Goal: Contribute content: Add original content to the website for others to see

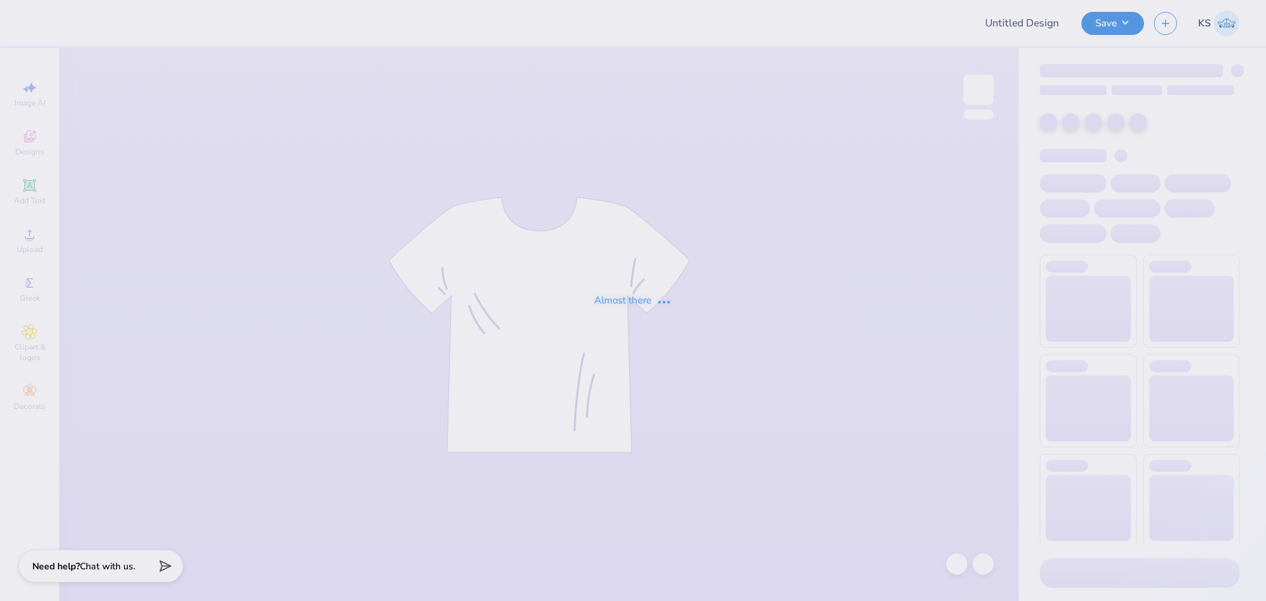
type input "FPS238483"
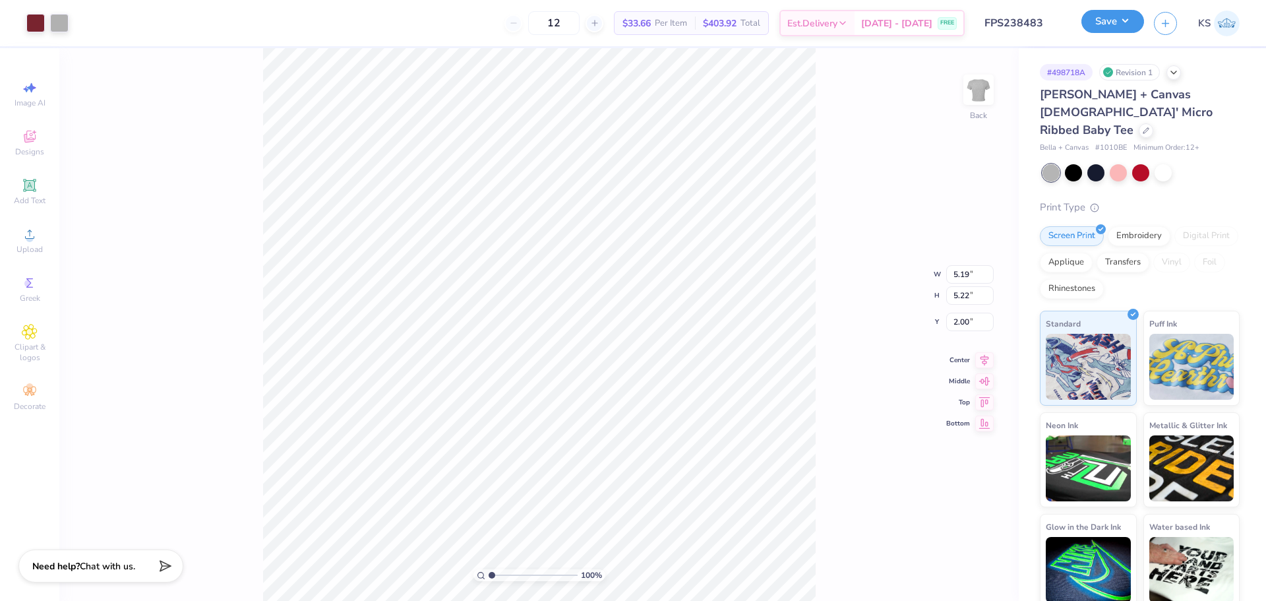
click at [1096, 26] on button "Save" at bounding box center [1113, 21] width 63 height 23
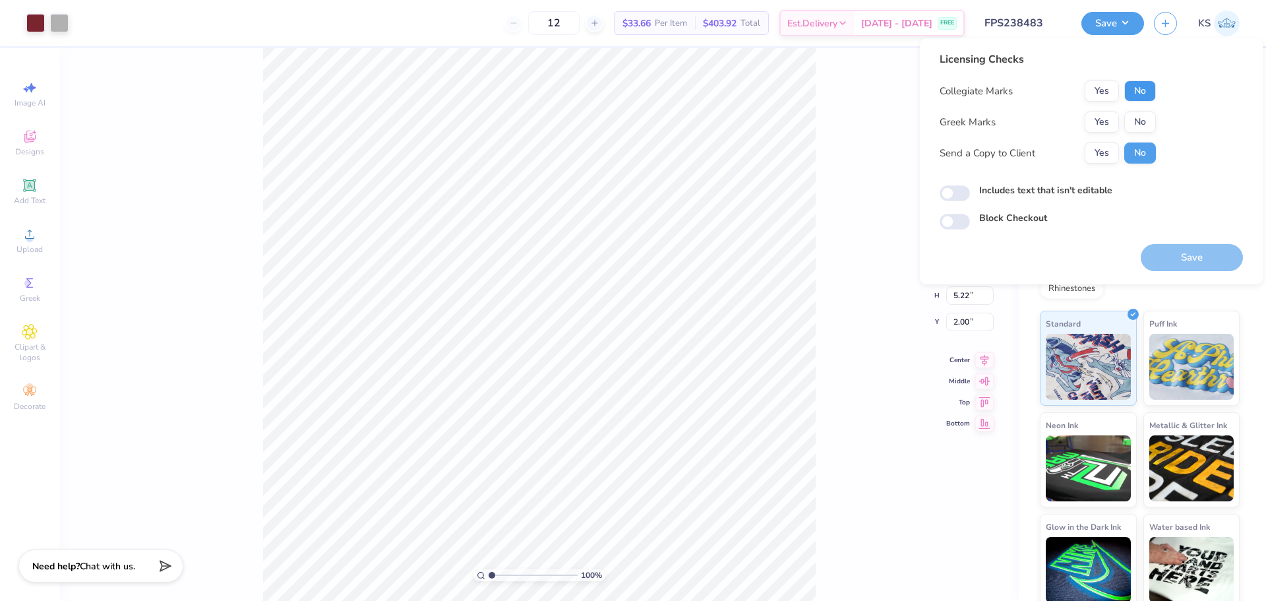
click at [1136, 95] on button "No" at bounding box center [1141, 90] width 32 height 21
click at [1103, 124] on button "Yes" at bounding box center [1102, 121] width 34 height 21
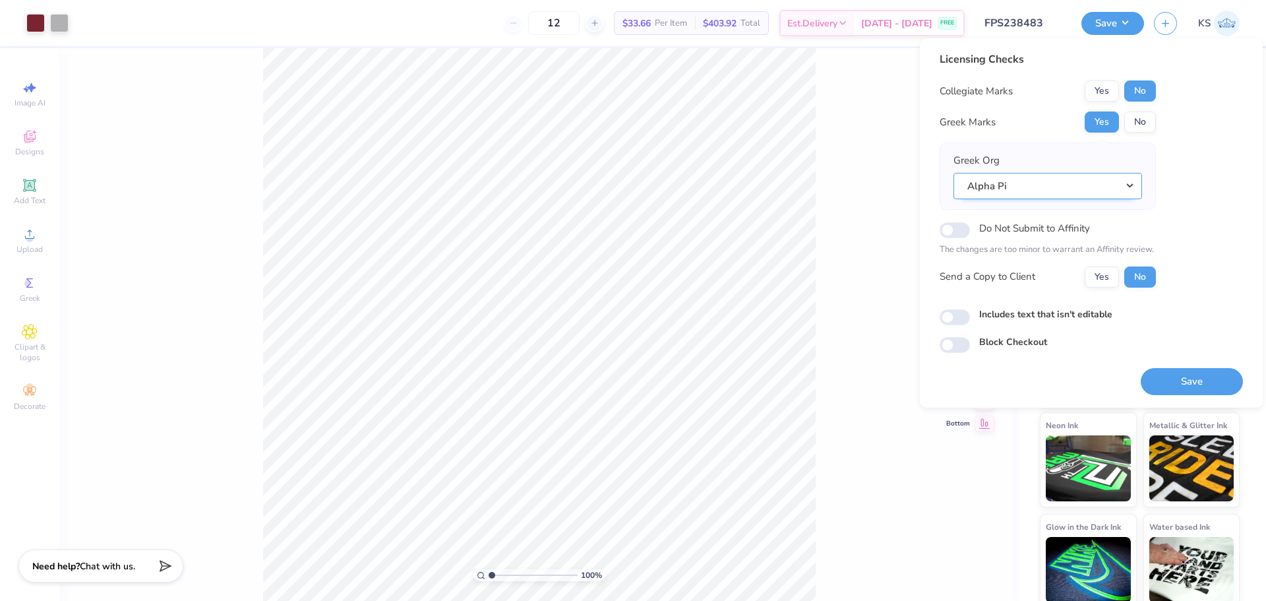
click at [1098, 183] on button "Alpha Pi" at bounding box center [1048, 186] width 189 height 27
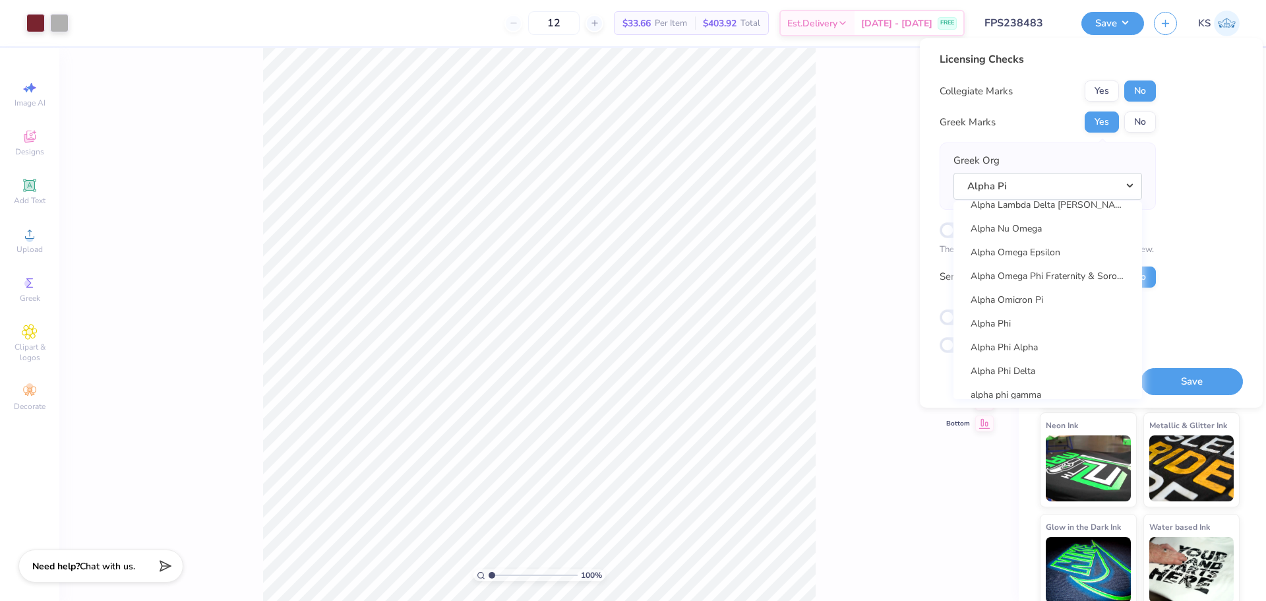
scroll to position [726, 0]
click at [1046, 319] on link "Alpha Phi" at bounding box center [1048, 323] width 178 height 22
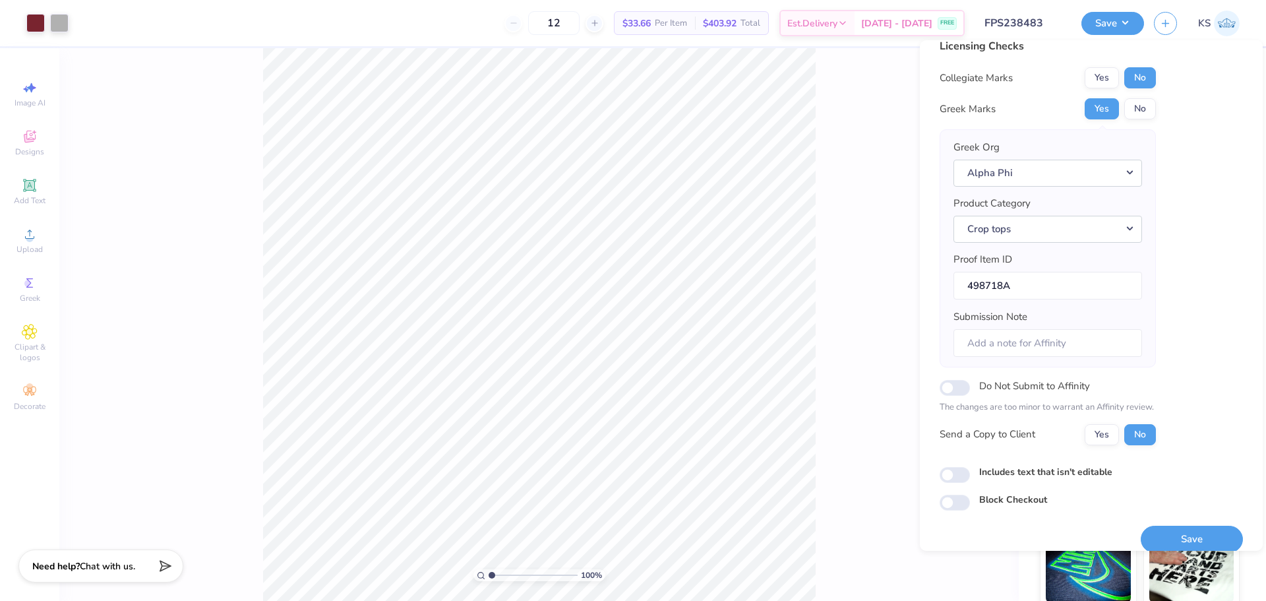
scroll to position [30, 0]
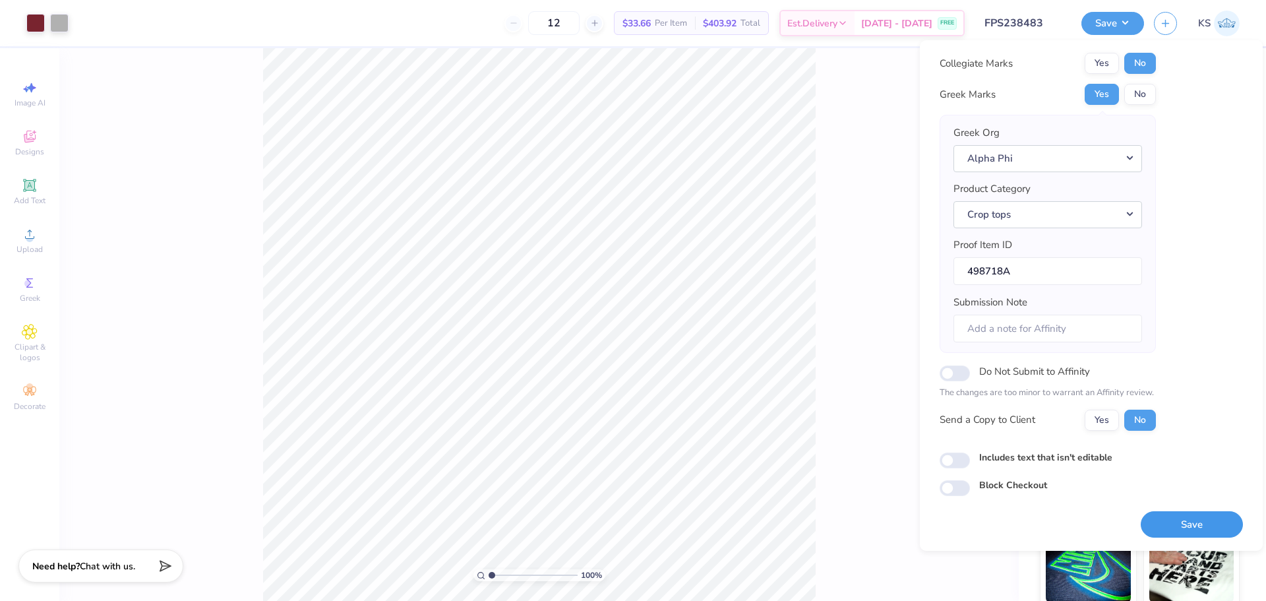
click at [1180, 525] on button "Save" at bounding box center [1192, 524] width 102 height 27
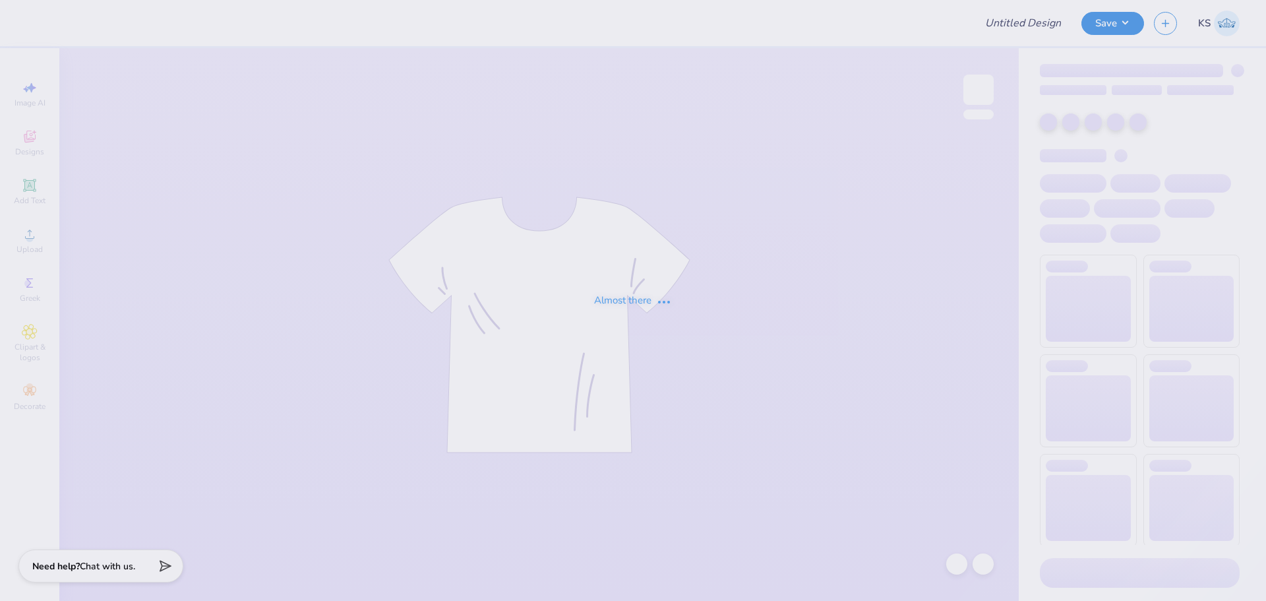
type input "FPS239332"
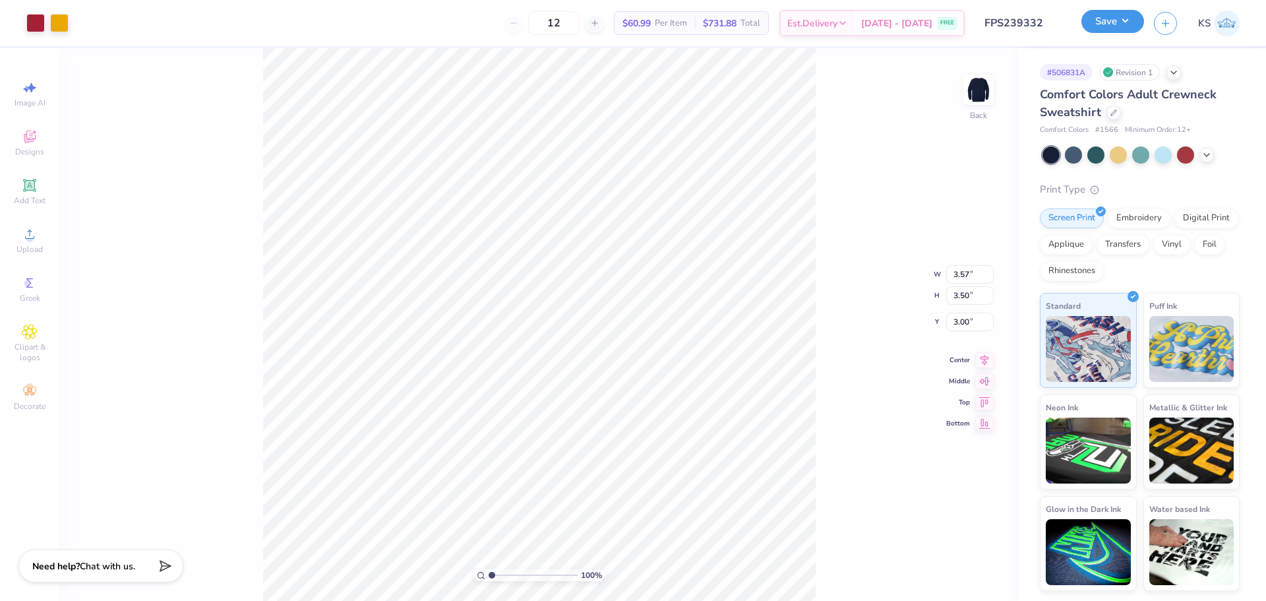
click at [1109, 24] on button "Save" at bounding box center [1113, 21] width 63 height 23
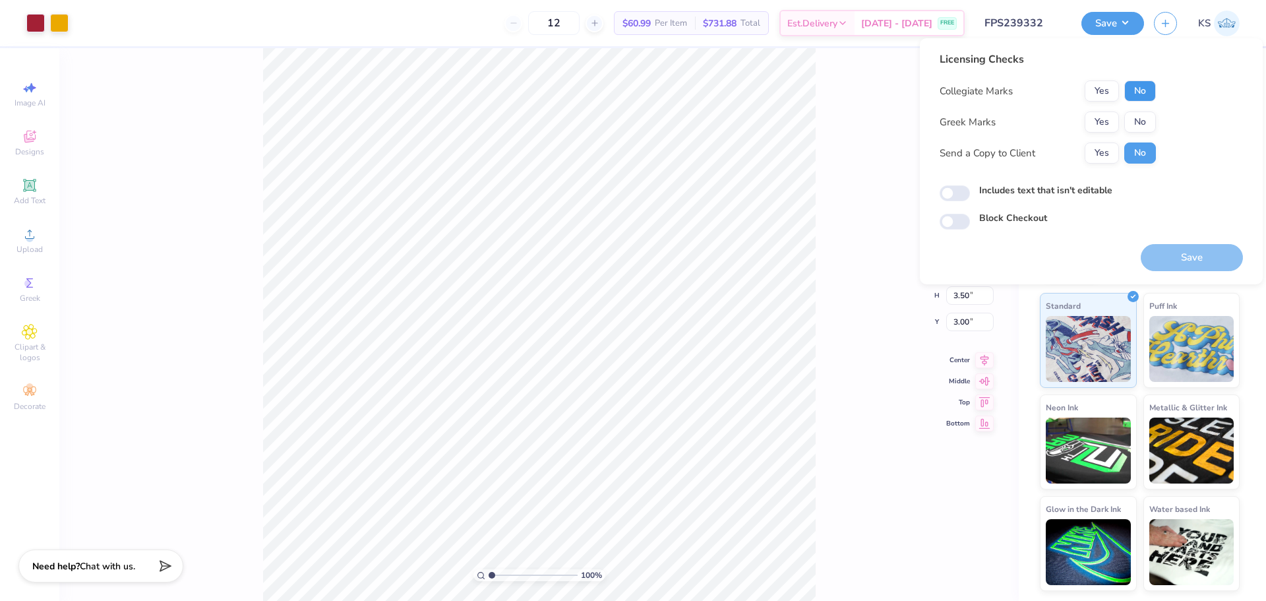
drag, startPoint x: 1140, startPoint y: 98, endPoint x: 1123, endPoint y: 111, distance: 20.7
click at [1139, 99] on button "No" at bounding box center [1141, 90] width 32 height 21
click at [1104, 120] on button "Yes" at bounding box center [1102, 121] width 34 height 21
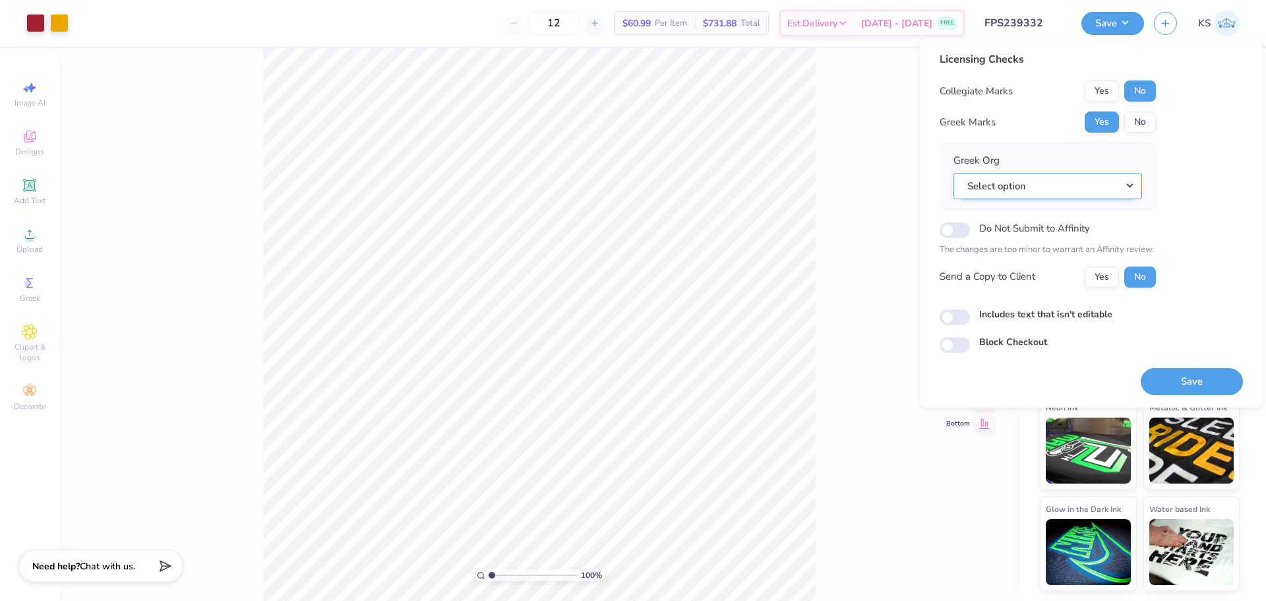
click at [1125, 187] on button "Select option" at bounding box center [1048, 186] width 189 height 27
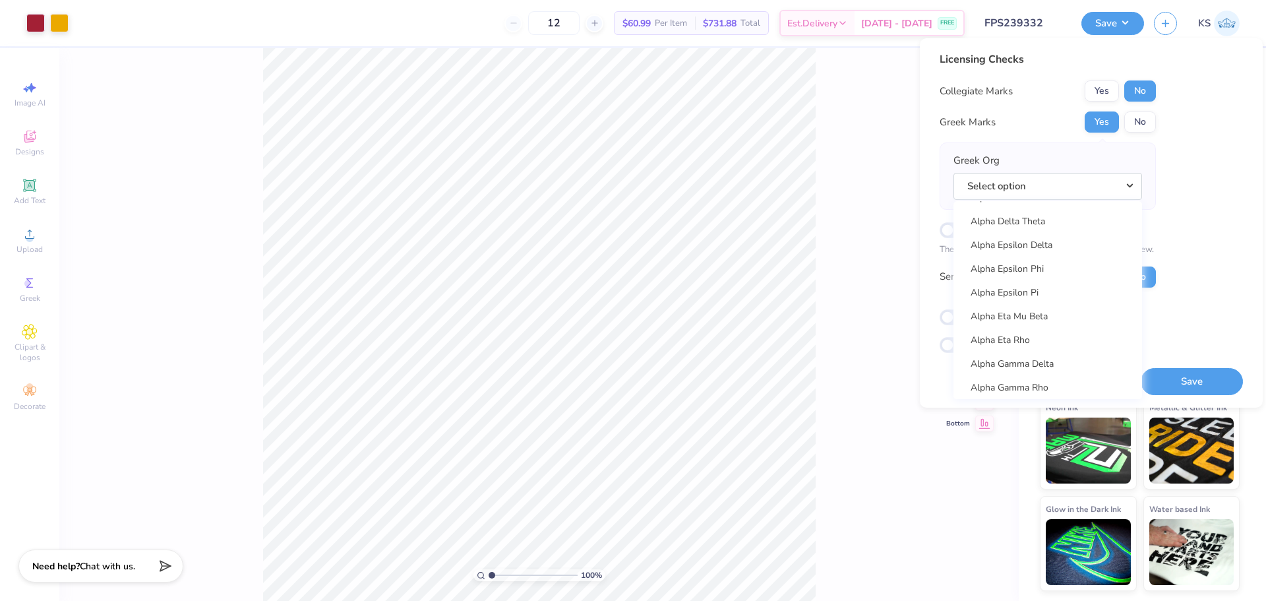
scroll to position [352, 0]
click at [1068, 296] on link "Alpha Epsilon Pi" at bounding box center [1048, 293] width 178 height 22
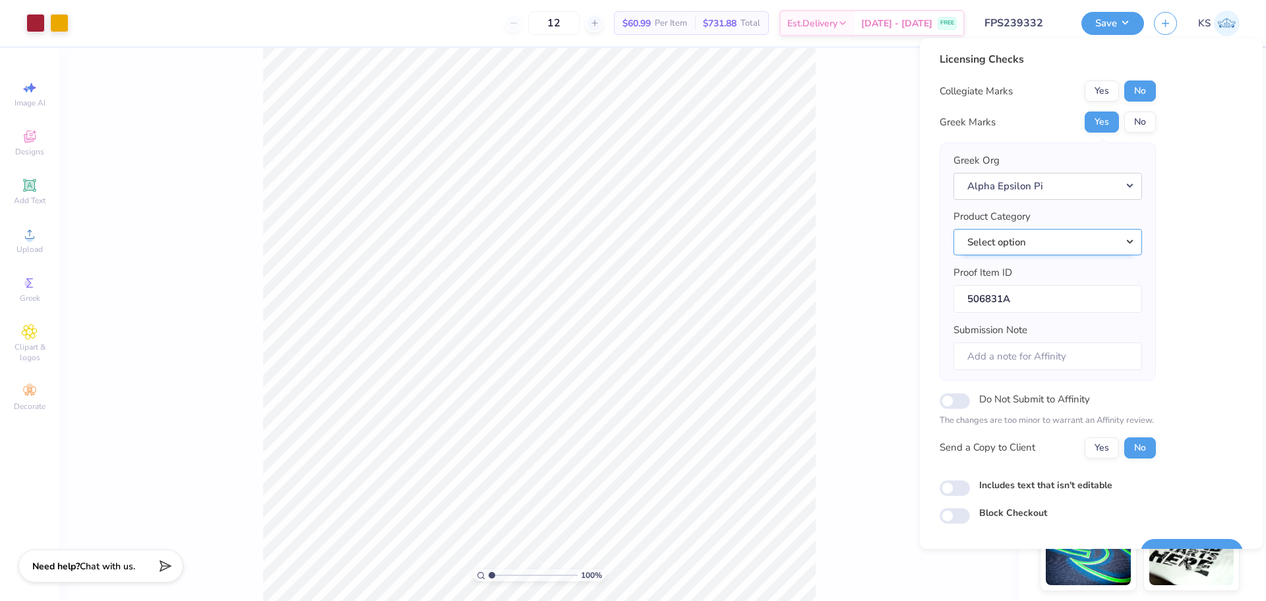
click at [1076, 233] on button "Select option" at bounding box center [1048, 242] width 189 height 27
click at [1088, 352] on link "Long sleeve t-shirts" at bounding box center [1048, 355] width 178 height 22
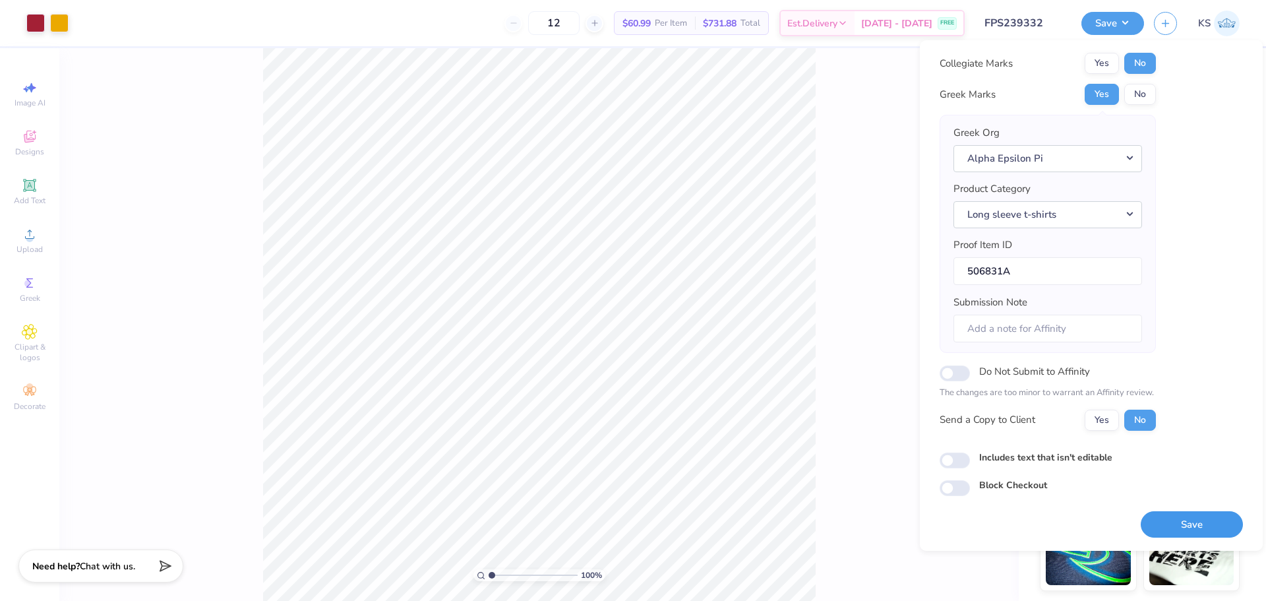
click at [1169, 520] on button "Save" at bounding box center [1192, 524] width 102 height 27
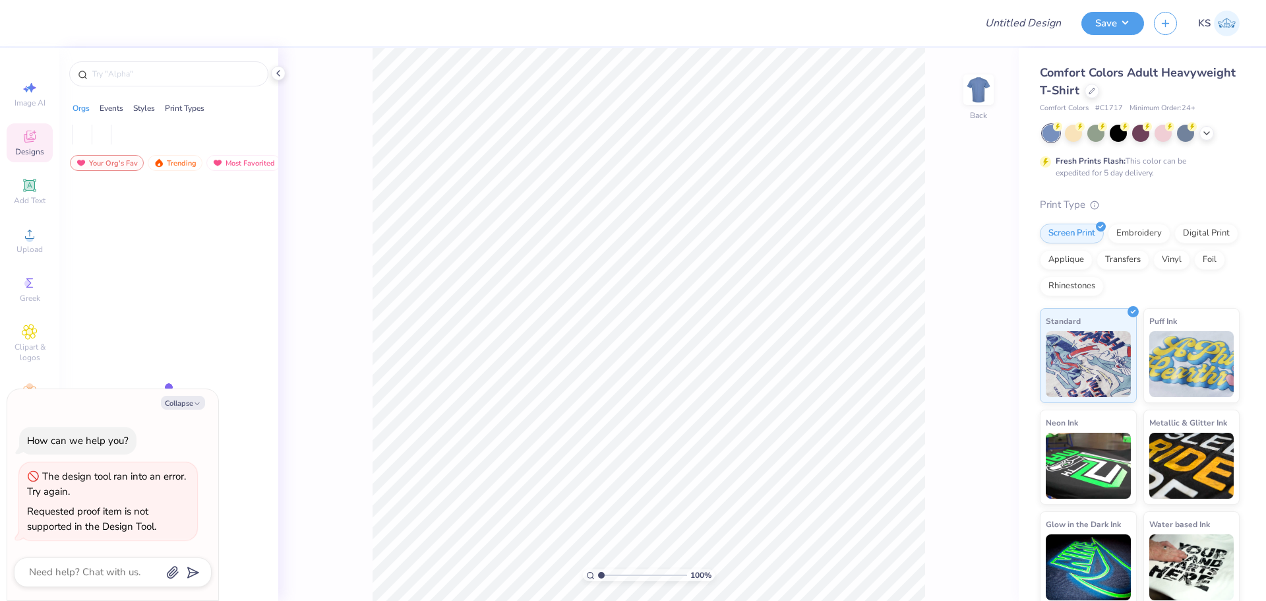
type textarea "x"
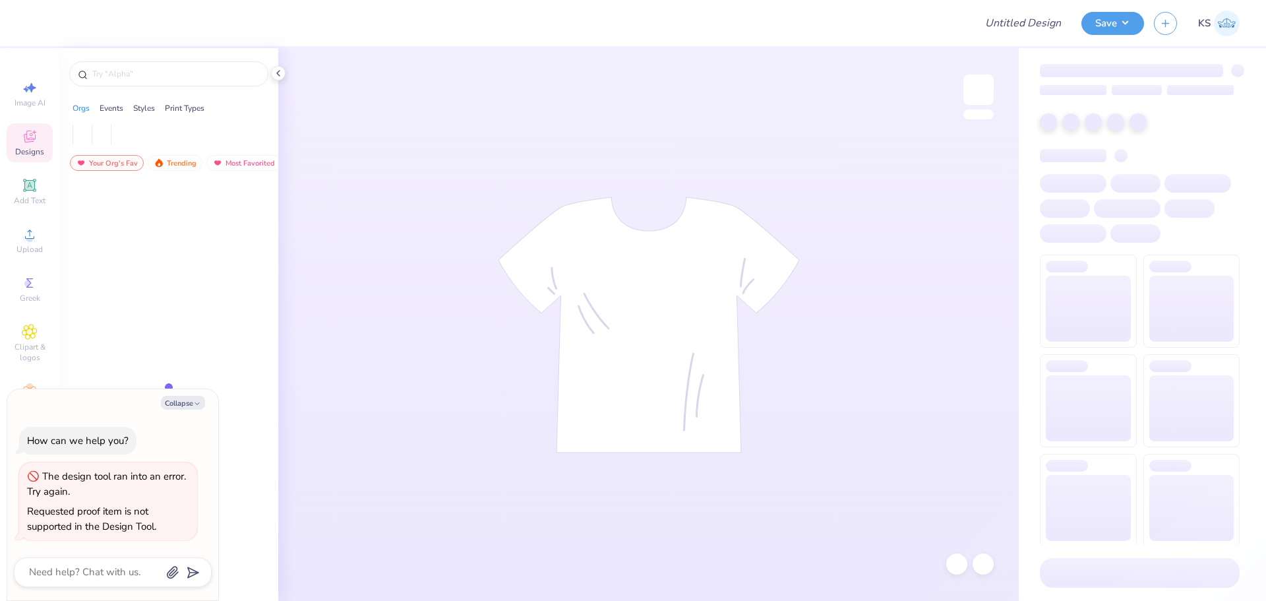
type textarea "x"
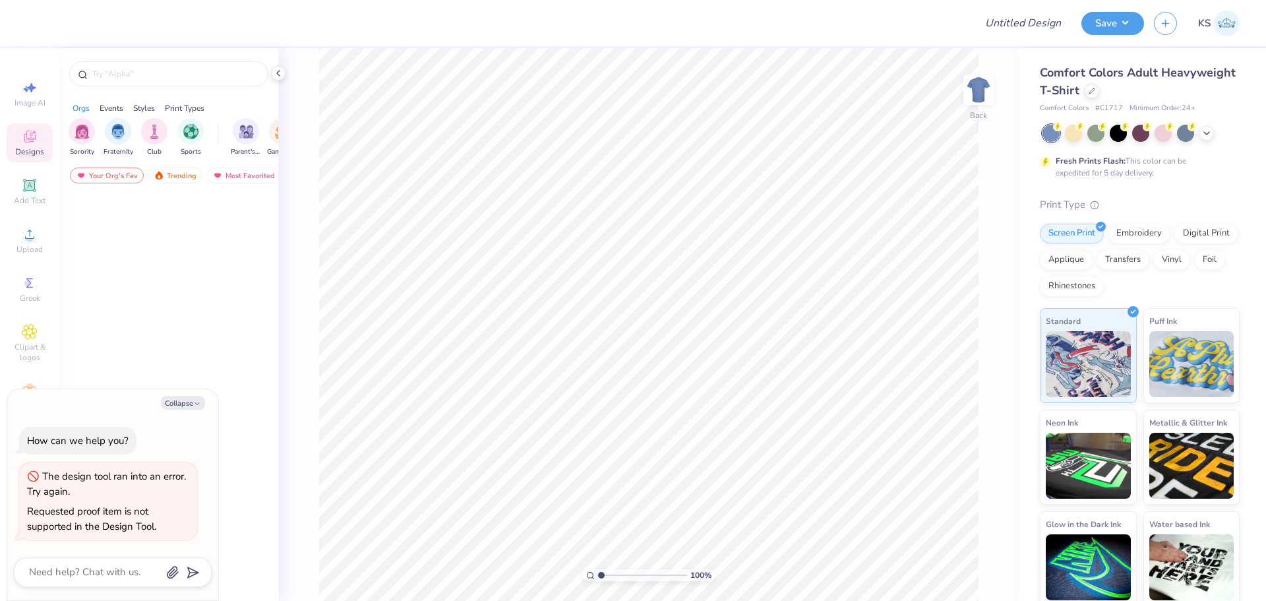
type textarea "x"
